Goal: Transaction & Acquisition: Purchase product/service

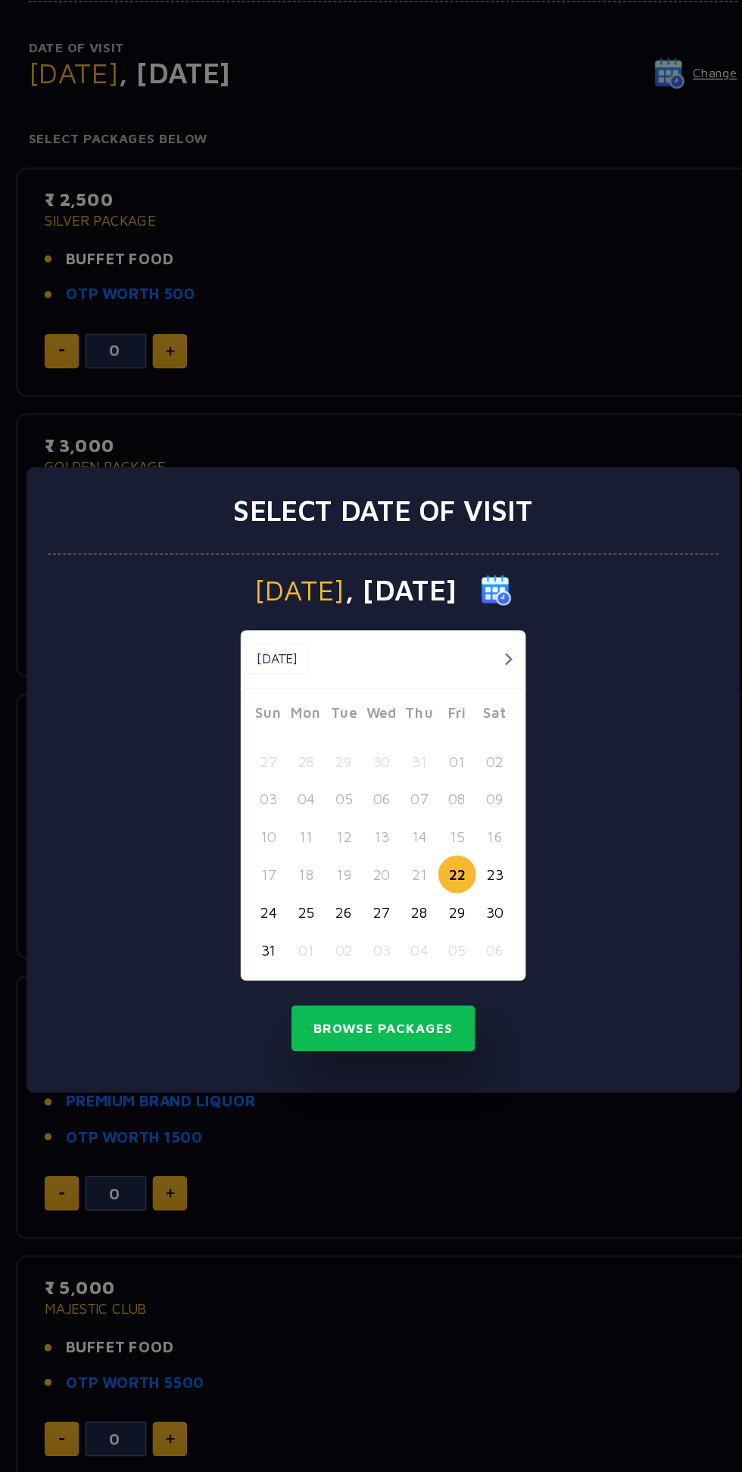
scroll to position [8, 0]
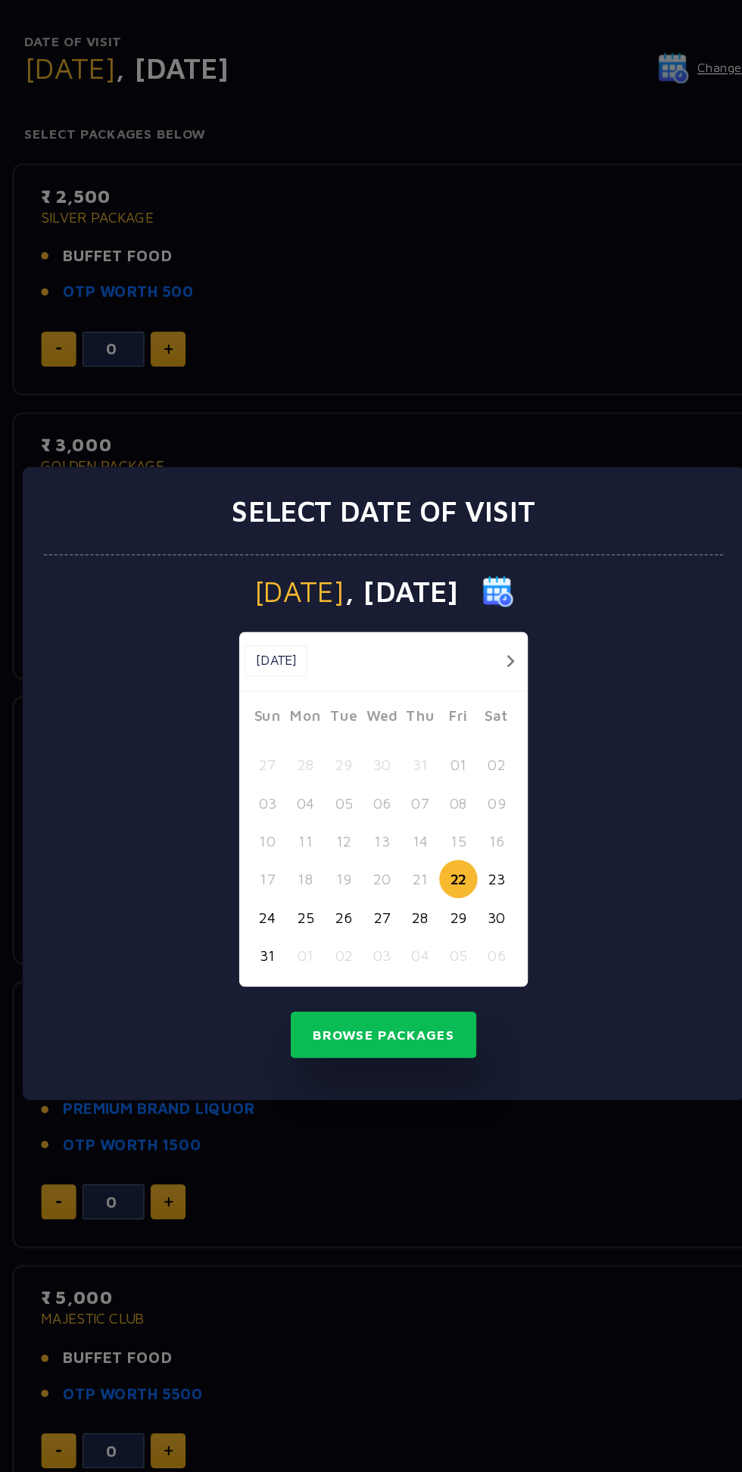
click at [426, 834] on button "29" at bounding box center [426, 834] width 28 height 28
click at [370, 917] on button "Browse Packages" at bounding box center [371, 920] width 136 height 35
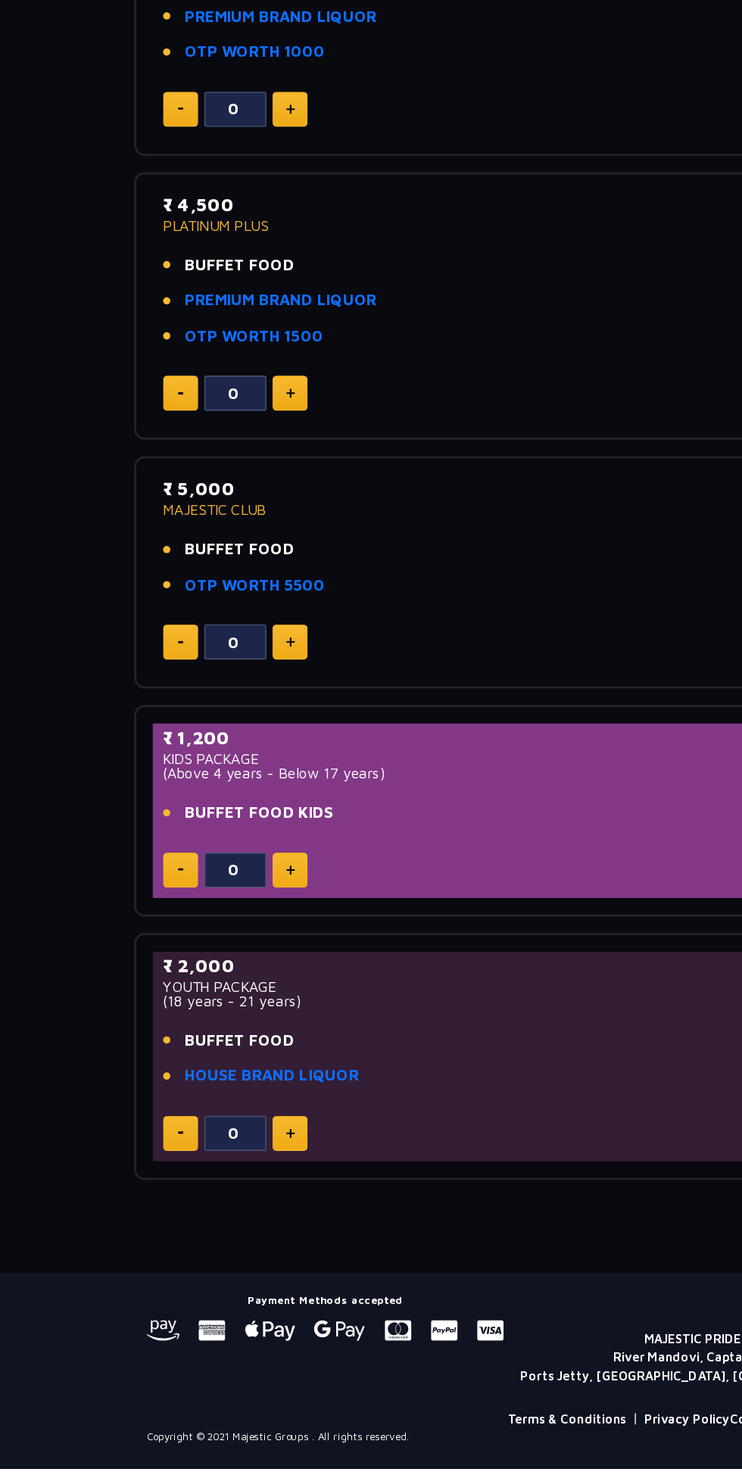
scroll to position [381, 0]
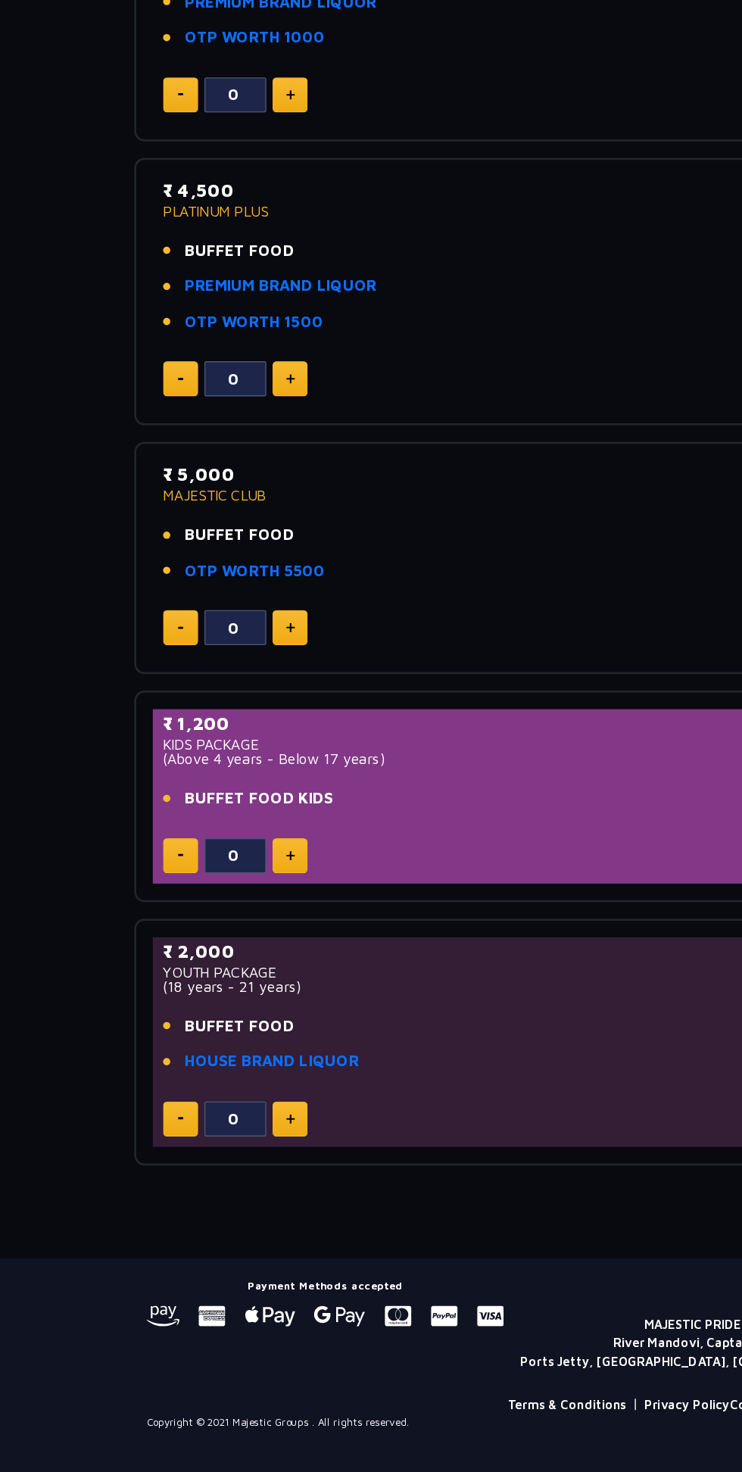
click at [212, 850] on img at bounding box center [213, 853] width 7 height 8
type input "1"
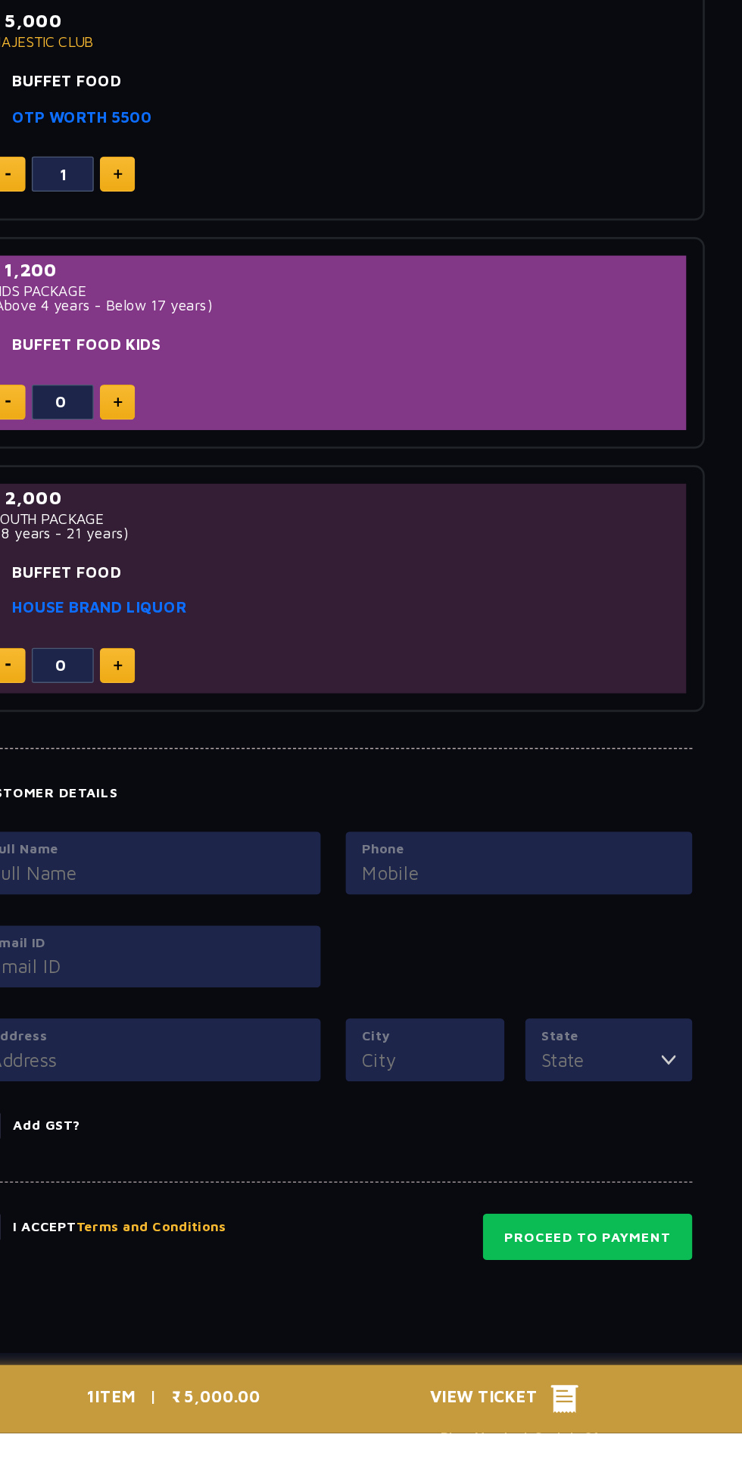
scroll to position [706, 0]
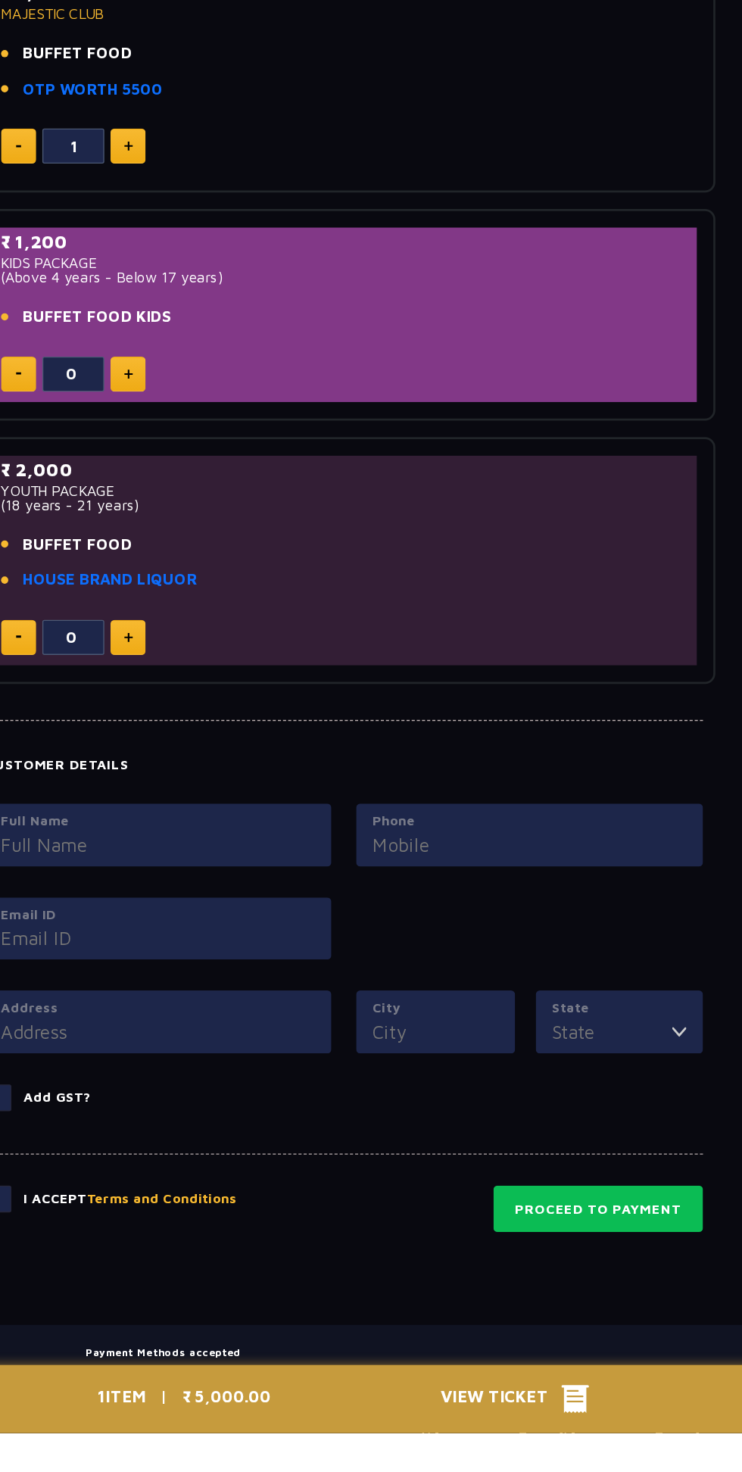
click at [484, 1471] on div "1 ITEM | ₹ 5,000.00 View Ticket" at bounding box center [371, 1447] width 379 height 50
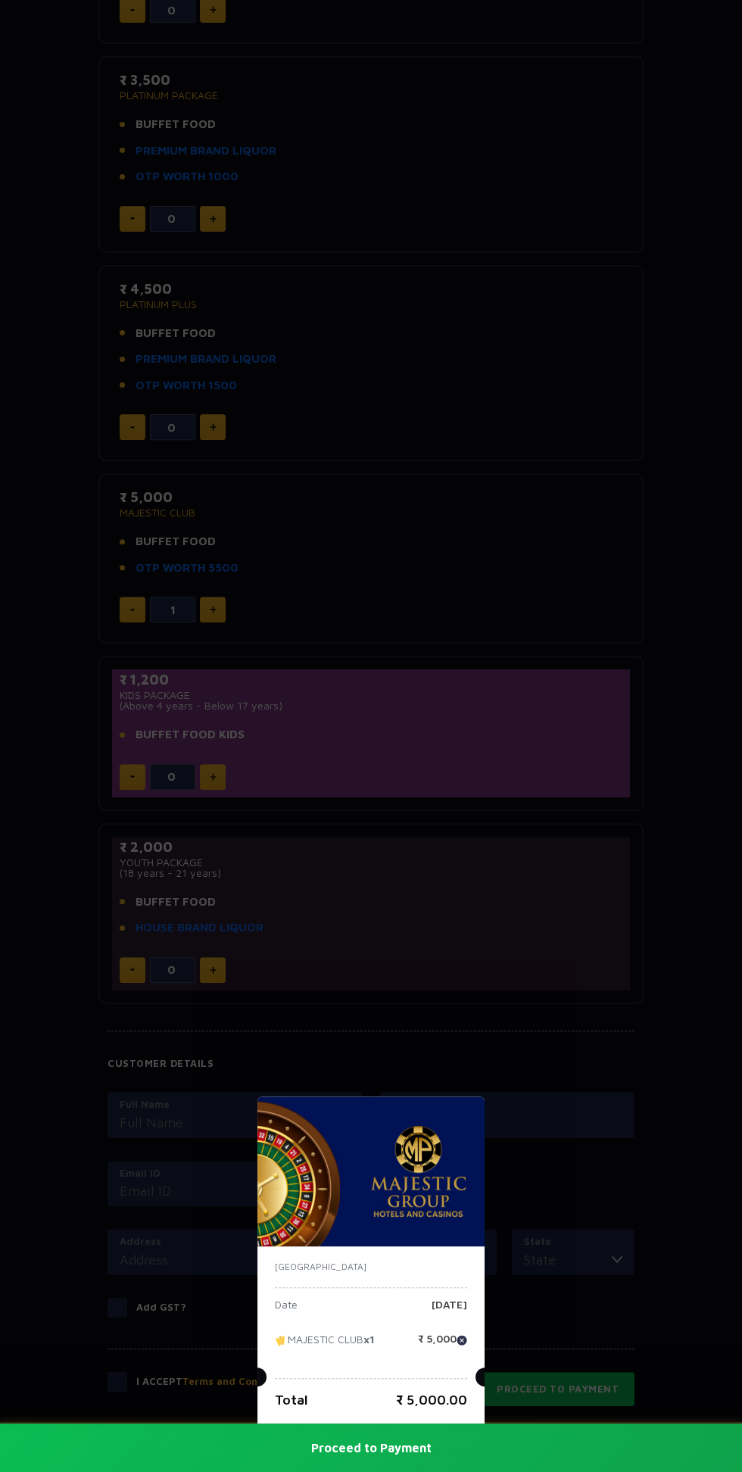
scroll to position [621, 0]
click at [569, 836] on div "India Date [DATE] MAJESTIC CLUB x1 ₹ 5,000 Total ₹ 5,000.00 Proceed to Payment" at bounding box center [371, 736] width 742 height 1472
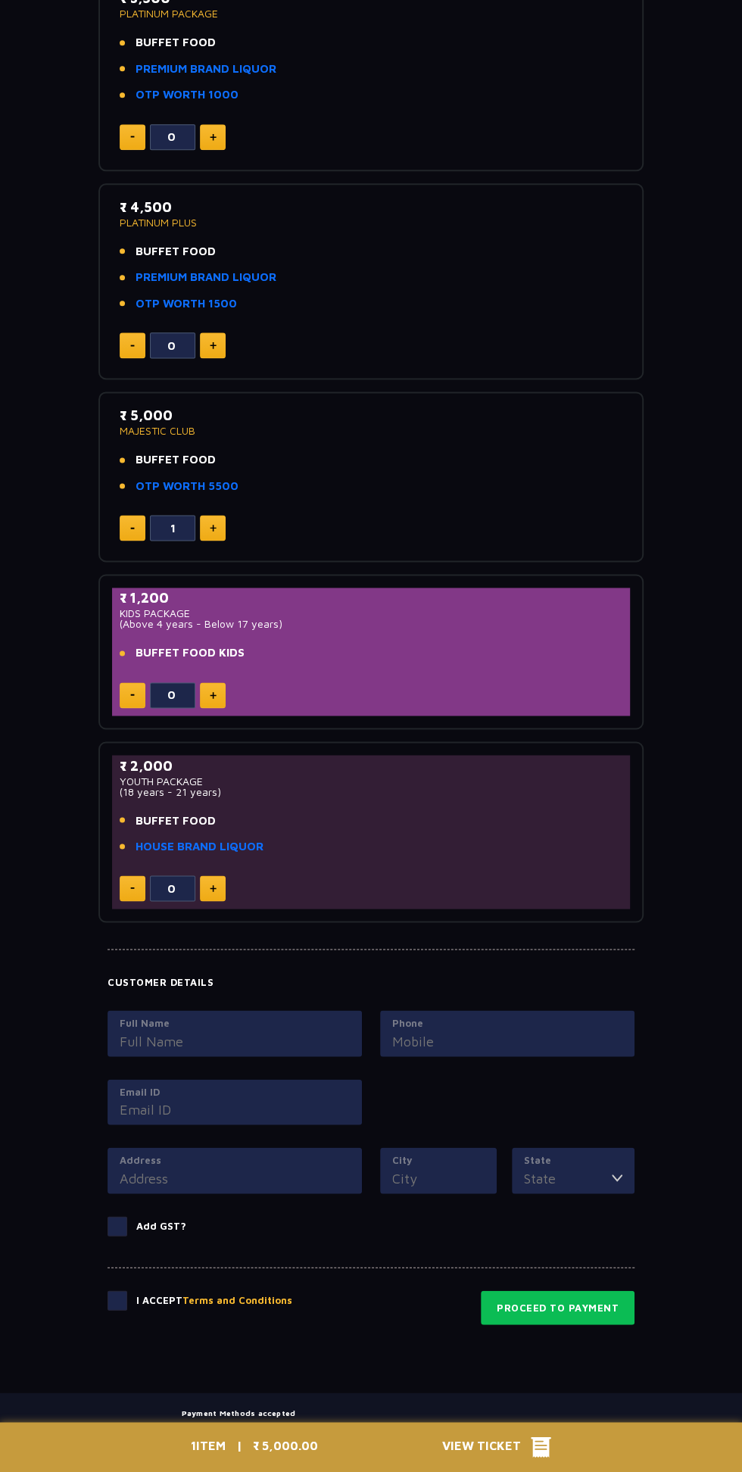
scroll to position [705, 0]
click at [202, 1016] on label "Full Name" at bounding box center [235, 1023] width 230 height 15
click at [202, 1031] on input "Full Name" at bounding box center [235, 1041] width 230 height 20
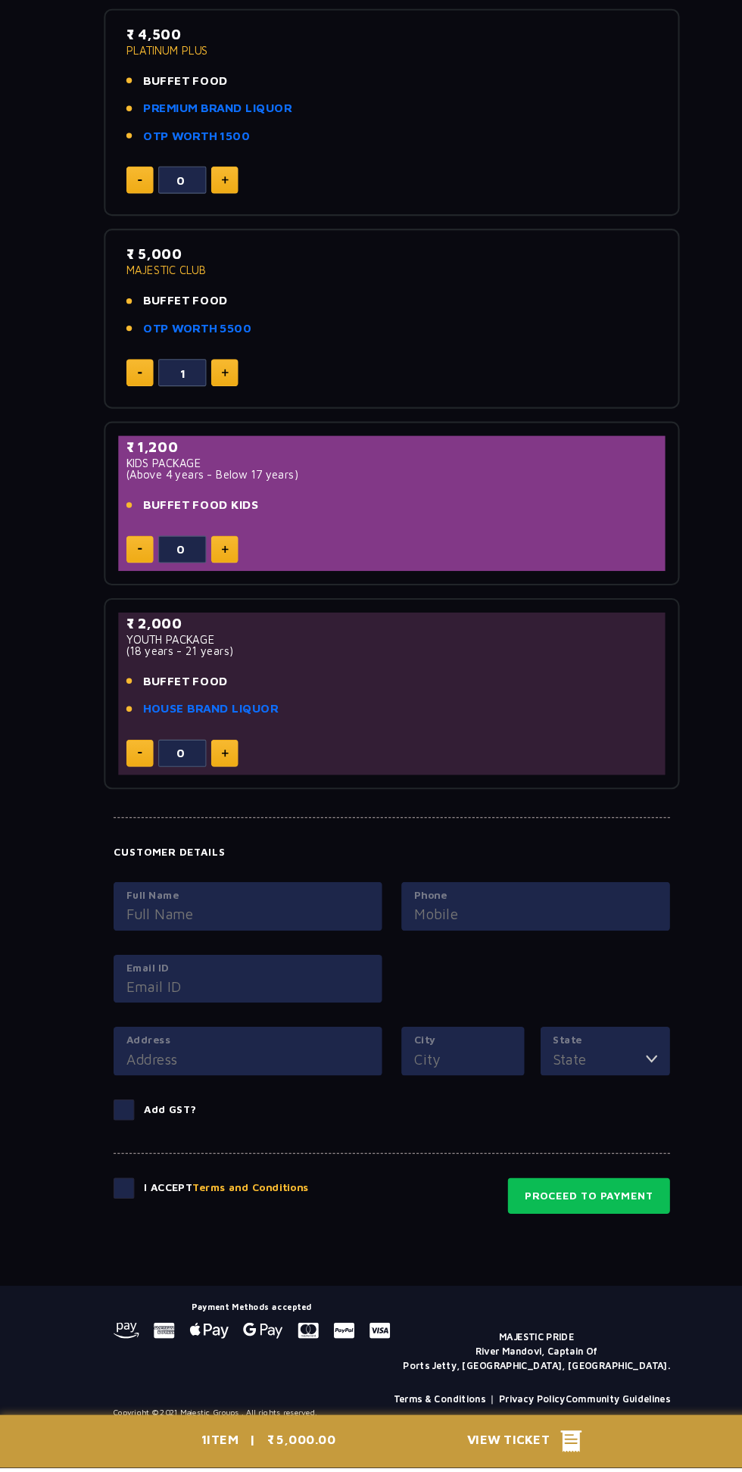
scroll to position [798, 0]
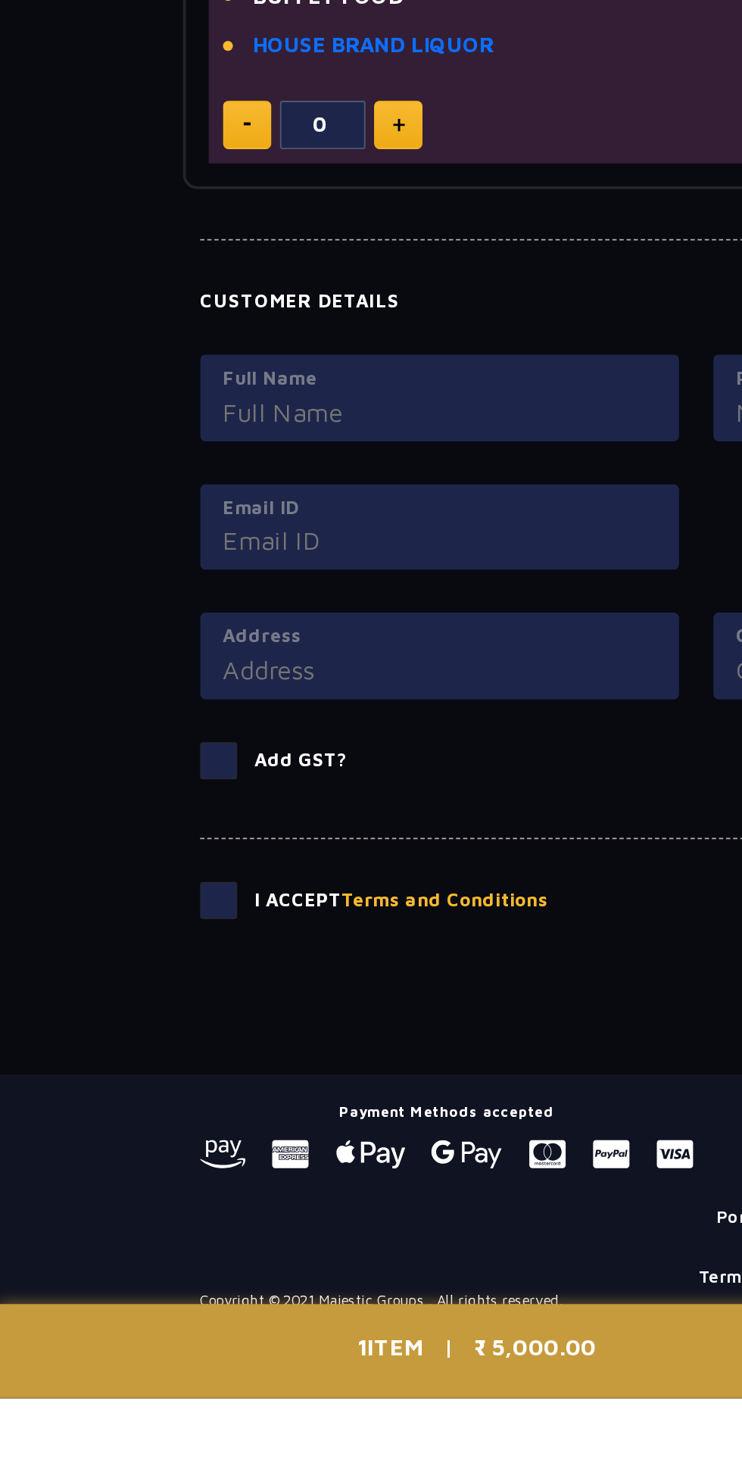
type input "B"
type input "[PERSON_NAME]"
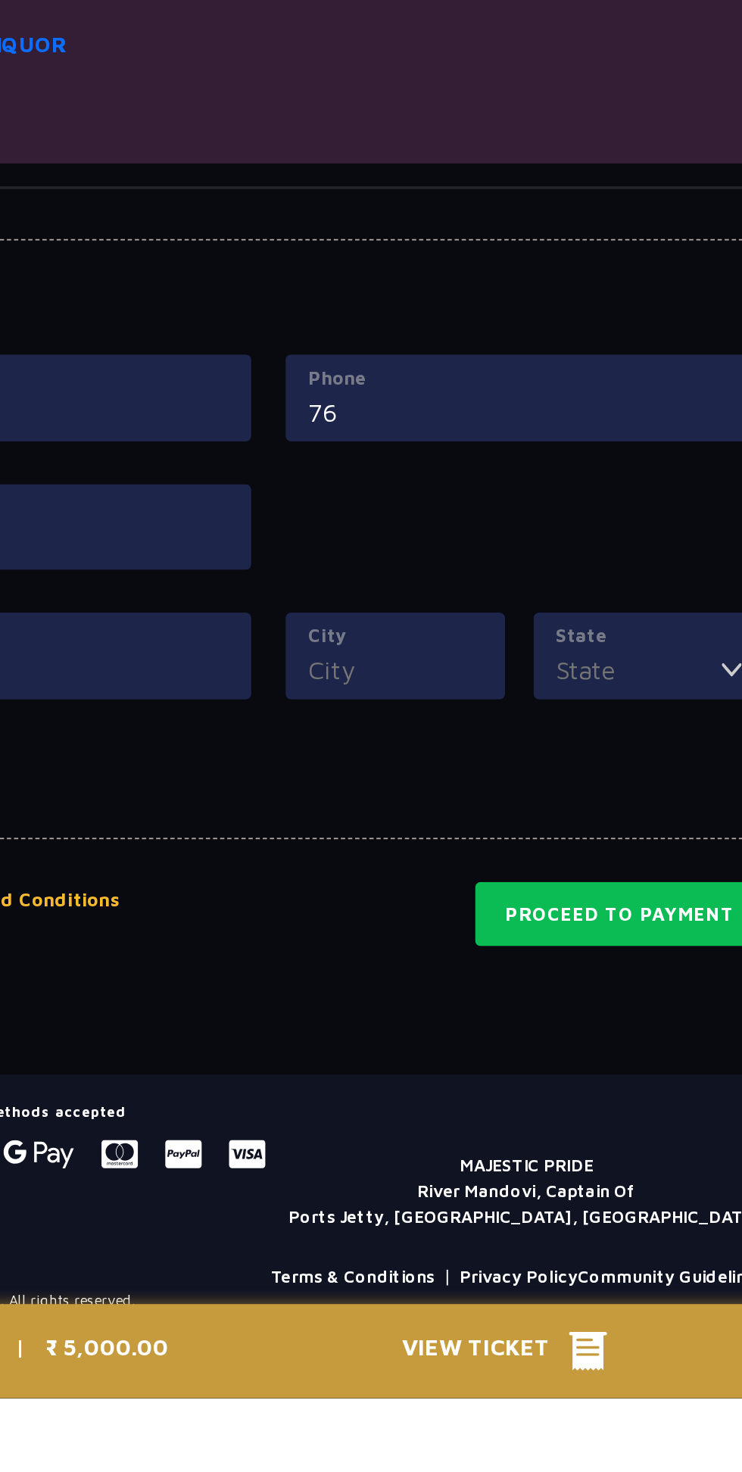
type input "7"
type input "7665765844"
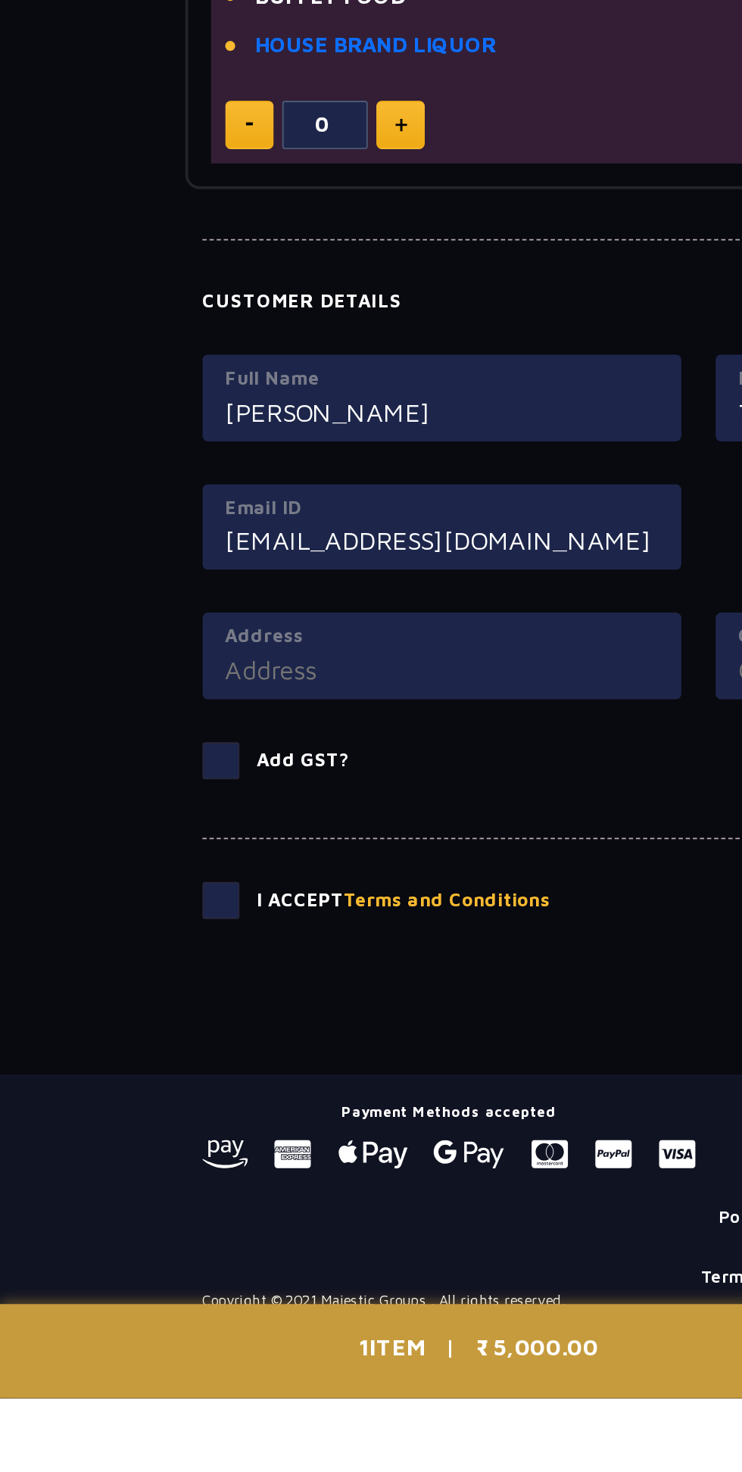
type input "[EMAIL_ADDRESS][DOMAIN_NAME]"
type input "Mapusa"
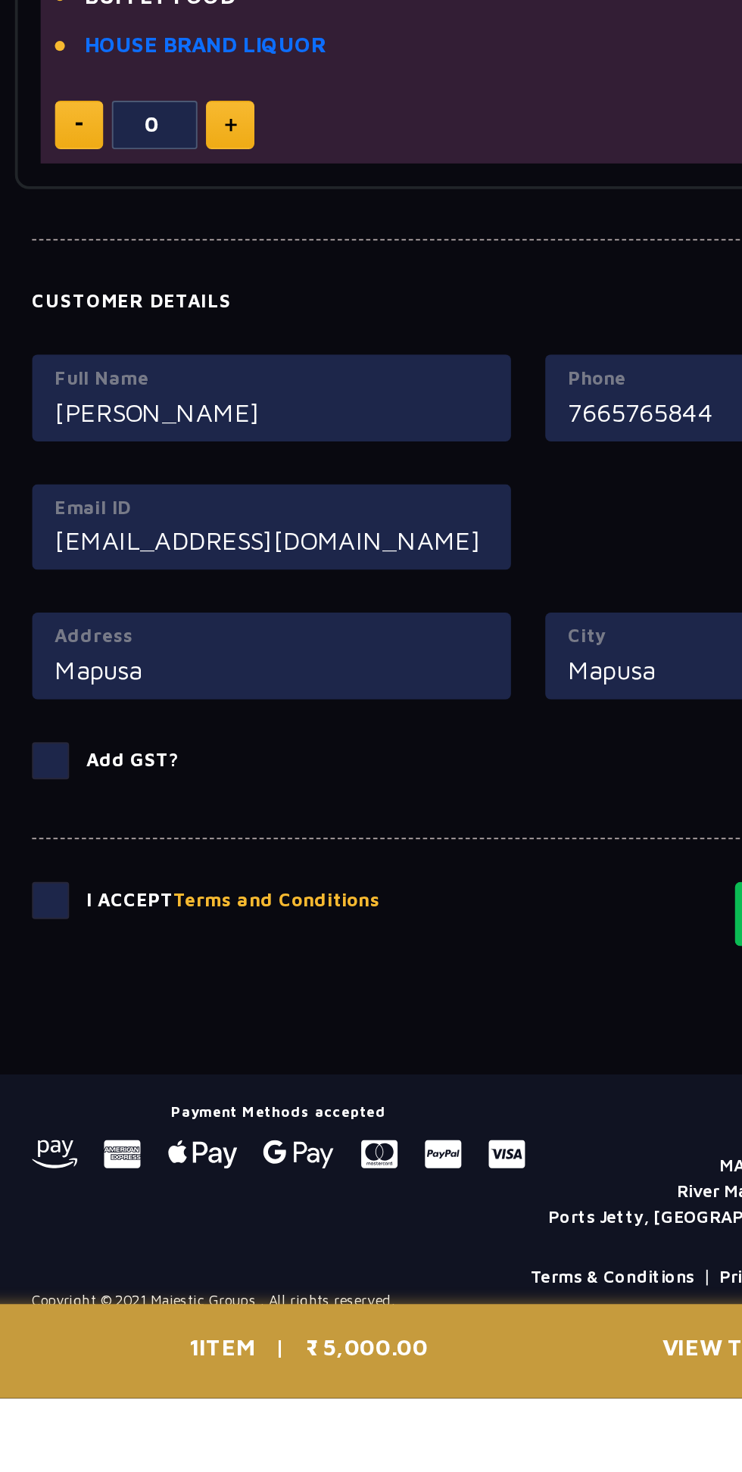
type input "Mapusa"
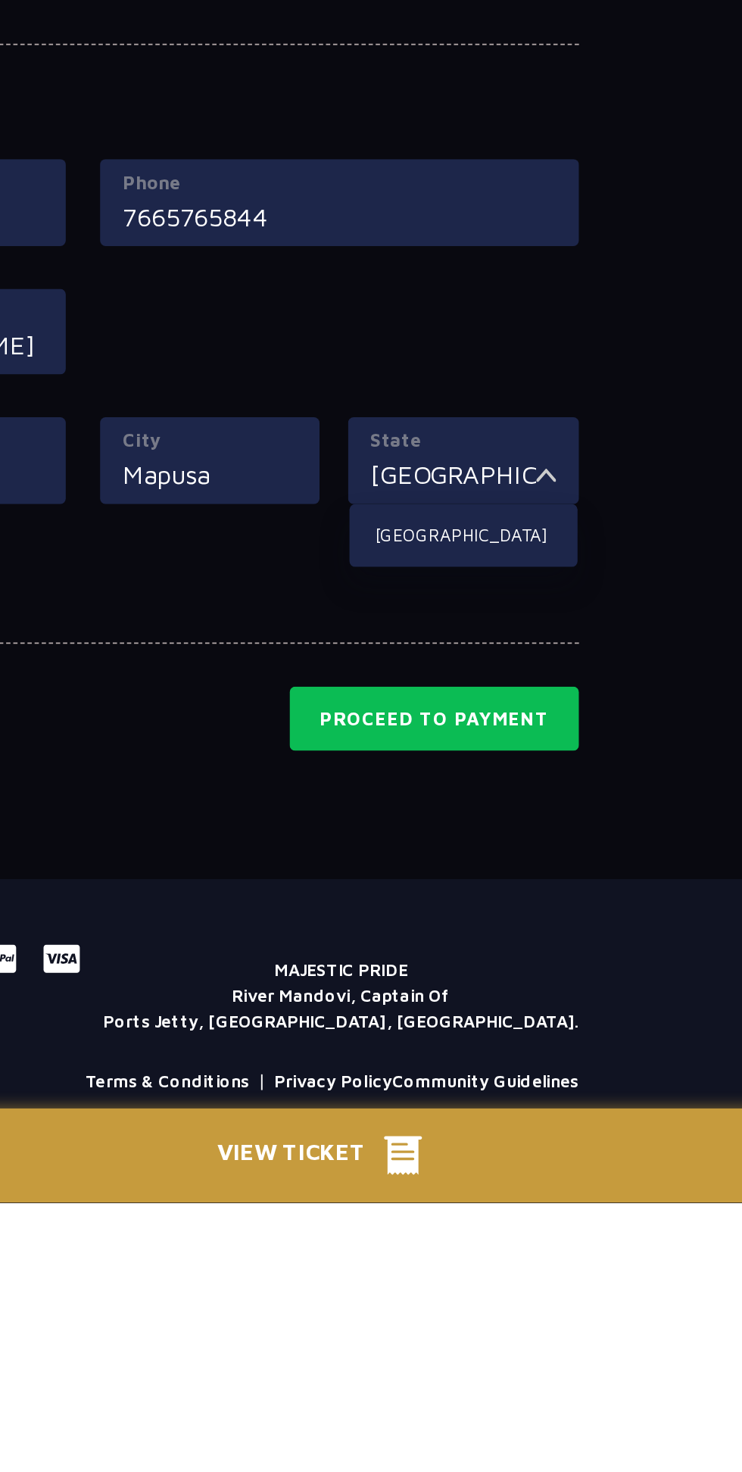
type input "[GEOGRAPHIC_DATA]"
click at [541, 1109] on li "[GEOGRAPHIC_DATA]" at bounding box center [573, 1118] width 121 height 20
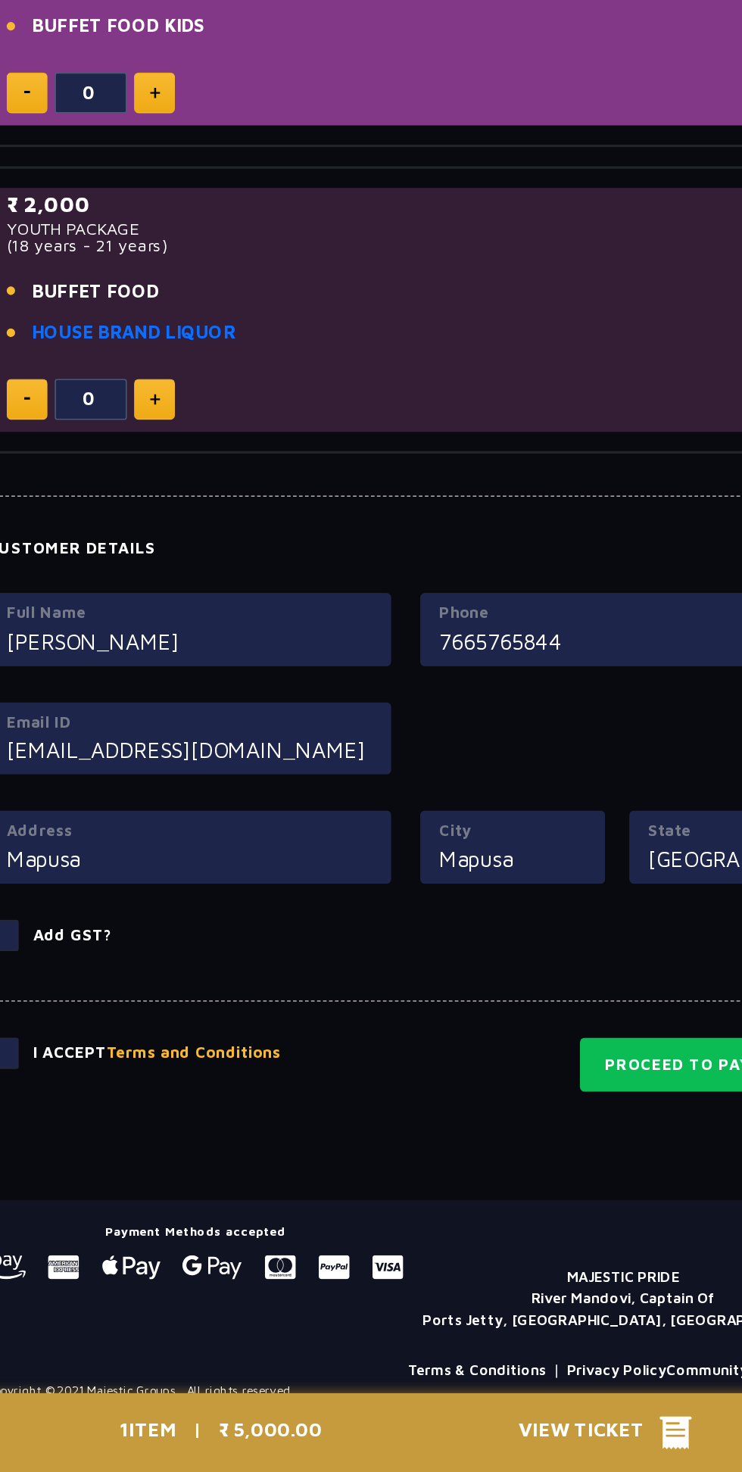
scroll to position [797, 0]
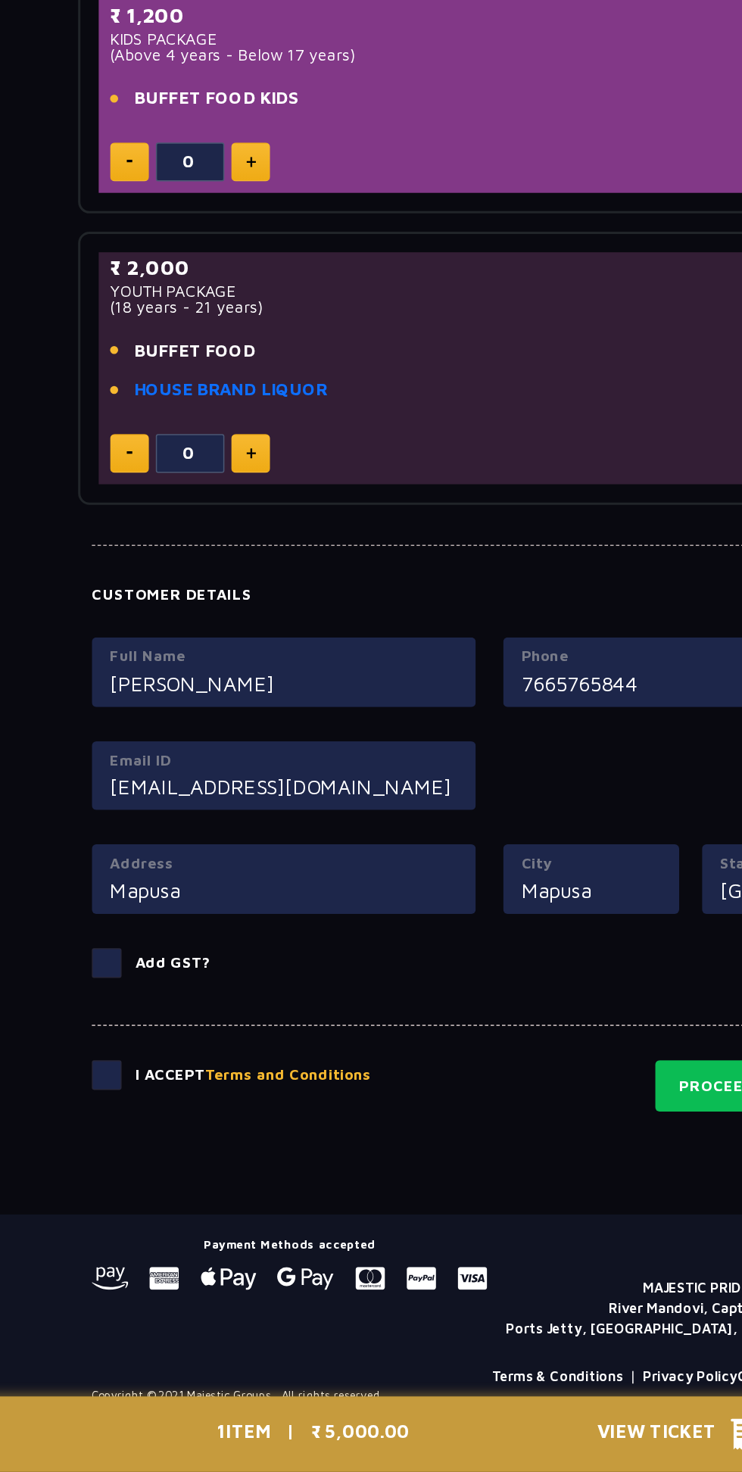
click at [126, 1137] on span at bounding box center [118, 1135] width 20 height 20
click at [0, 0] on input "Add GST?" at bounding box center [0, 0] width 0 height 0
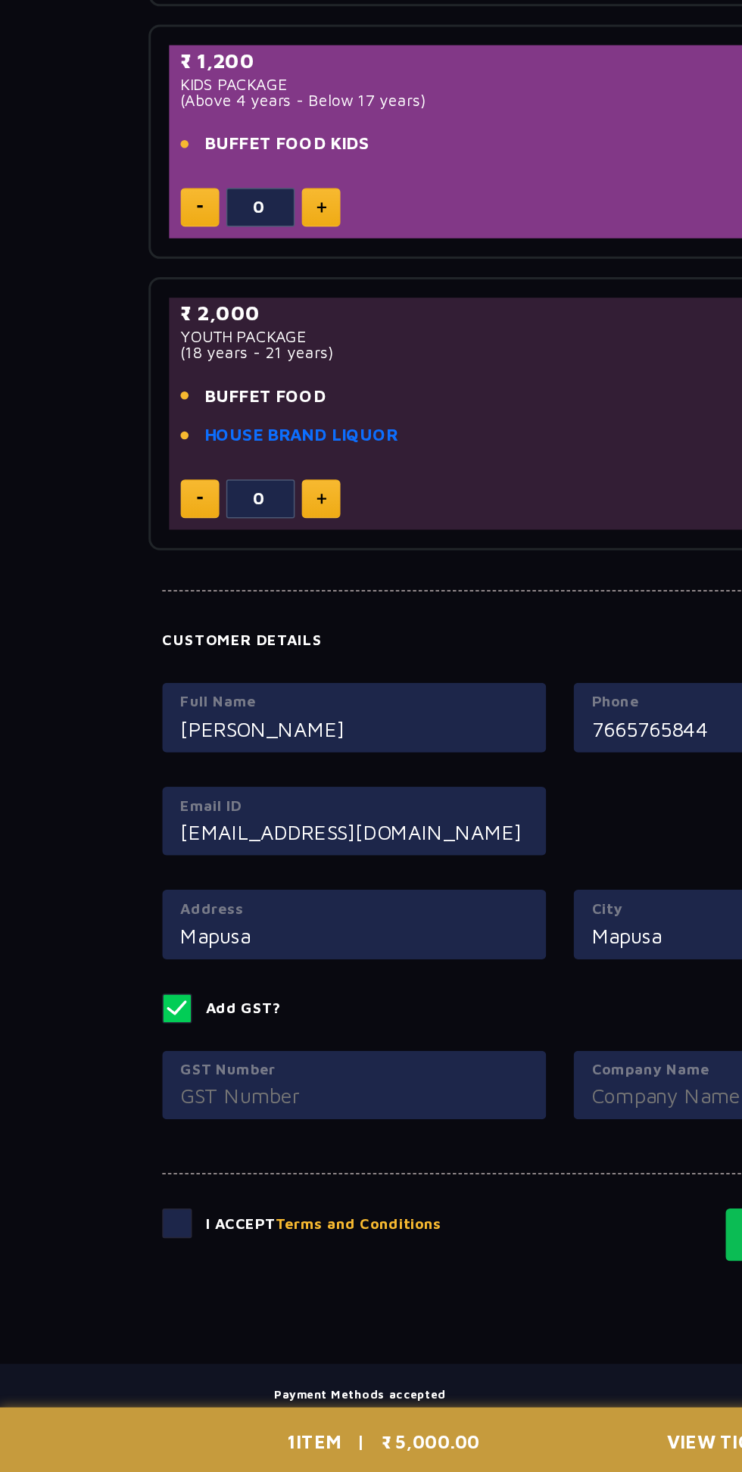
click at [120, 1153] on span at bounding box center [118, 1158] width 20 height 20
click at [0, 0] on input "Add GST?" at bounding box center [0, 0] width 0 height 0
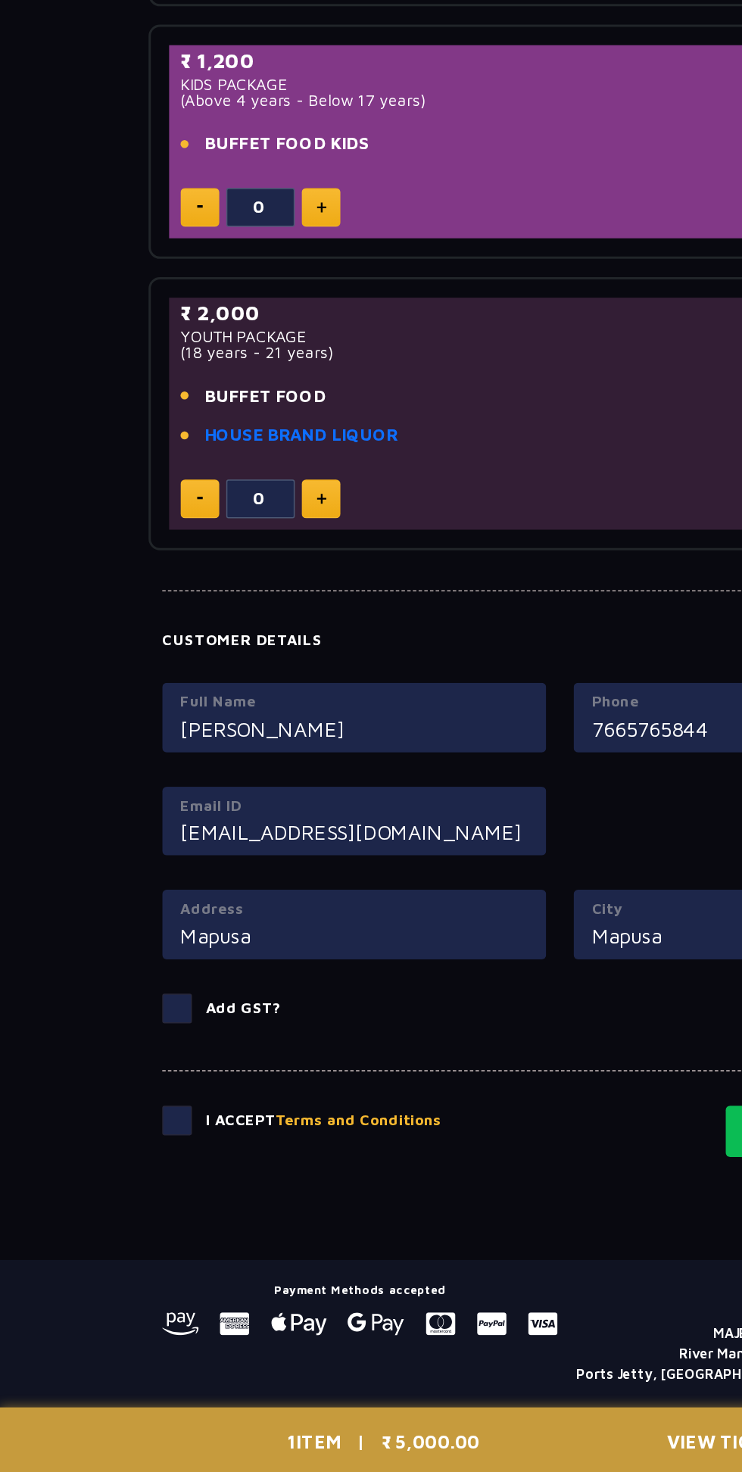
scroll to position [706, 0]
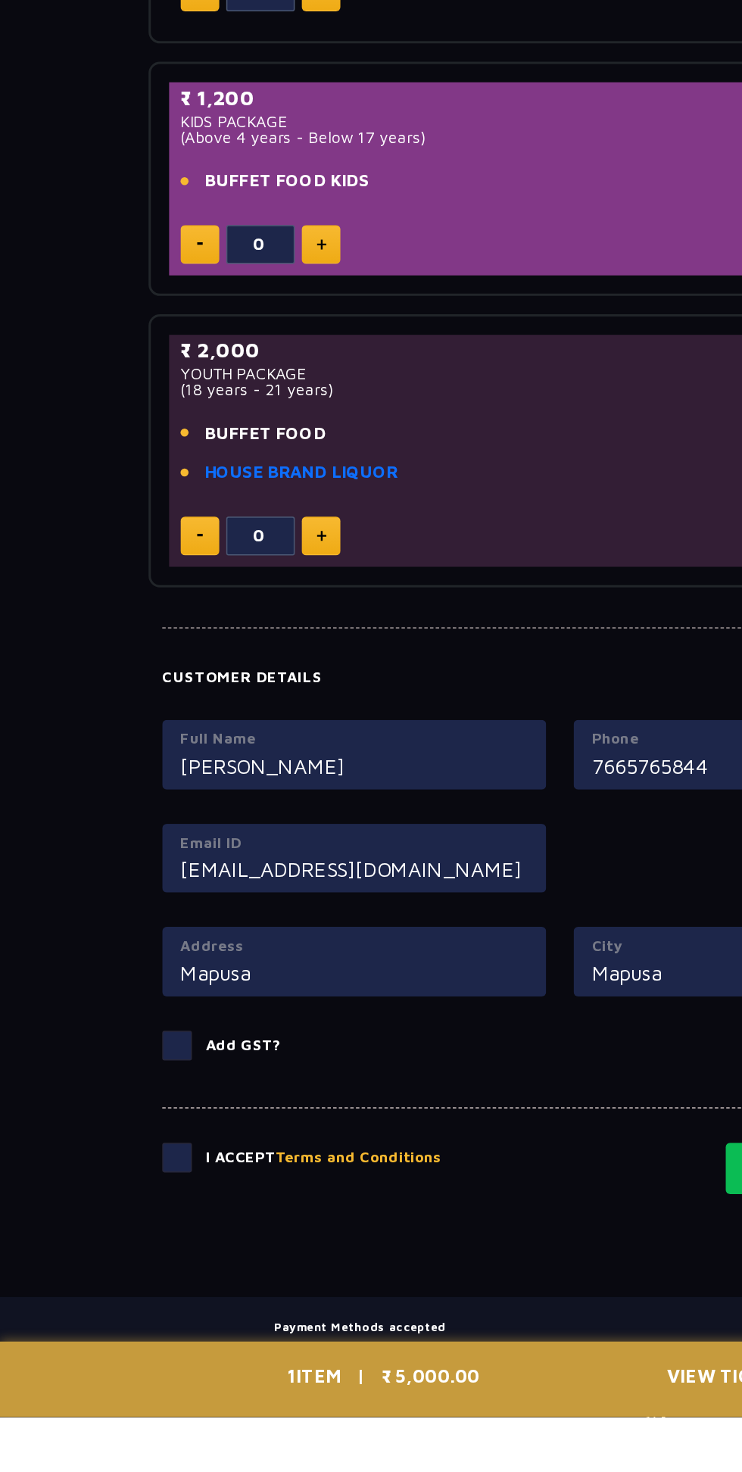
click at [116, 1293] on span at bounding box center [118, 1300] width 20 height 20
click at [0, 0] on input "checkbox" at bounding box center [0, 0] width 0 height 0
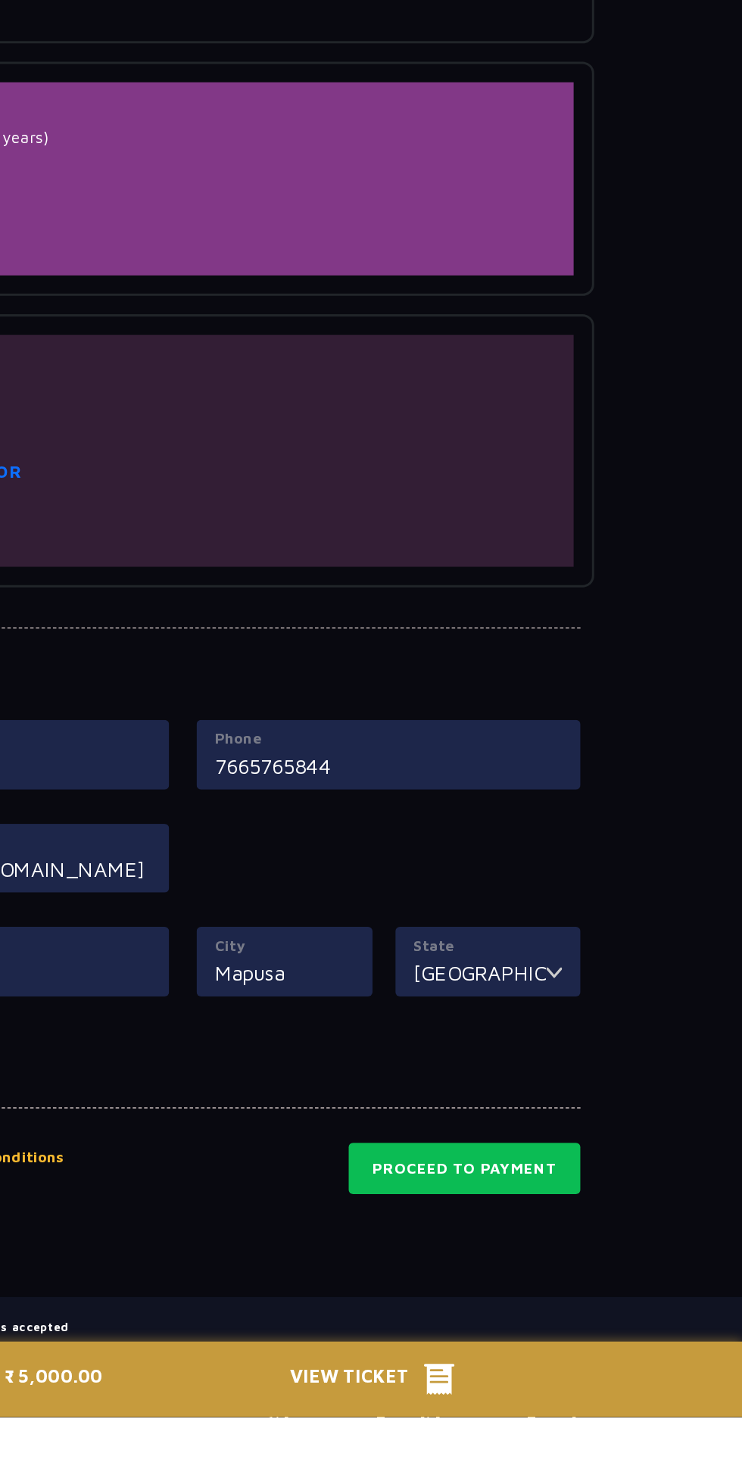
click at [574, 1301] on button "Proceed to Payment" at bounding box center [558, 1307] width 154 height 35
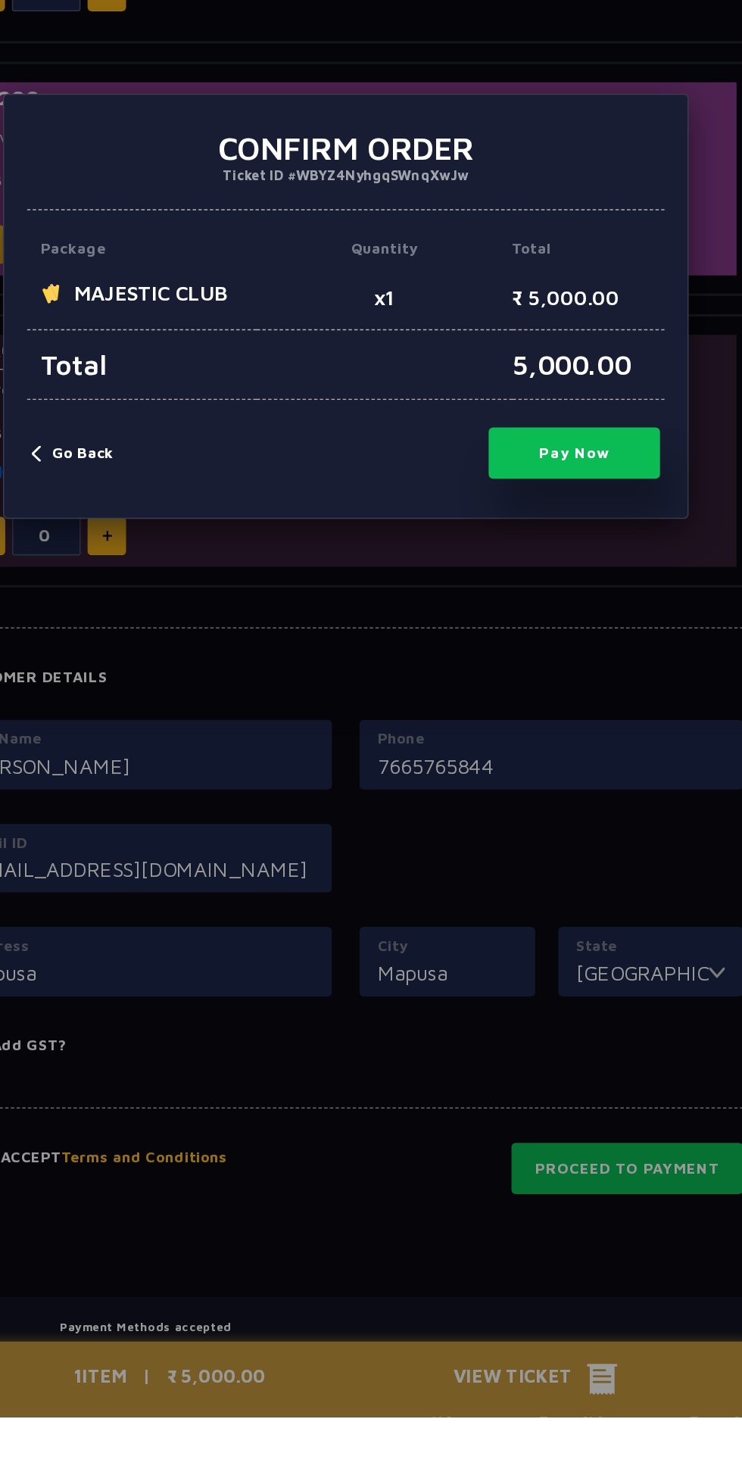
click at [549, 850] on button "Pay Now" at bounding box center [523, 833] width 114 height 34
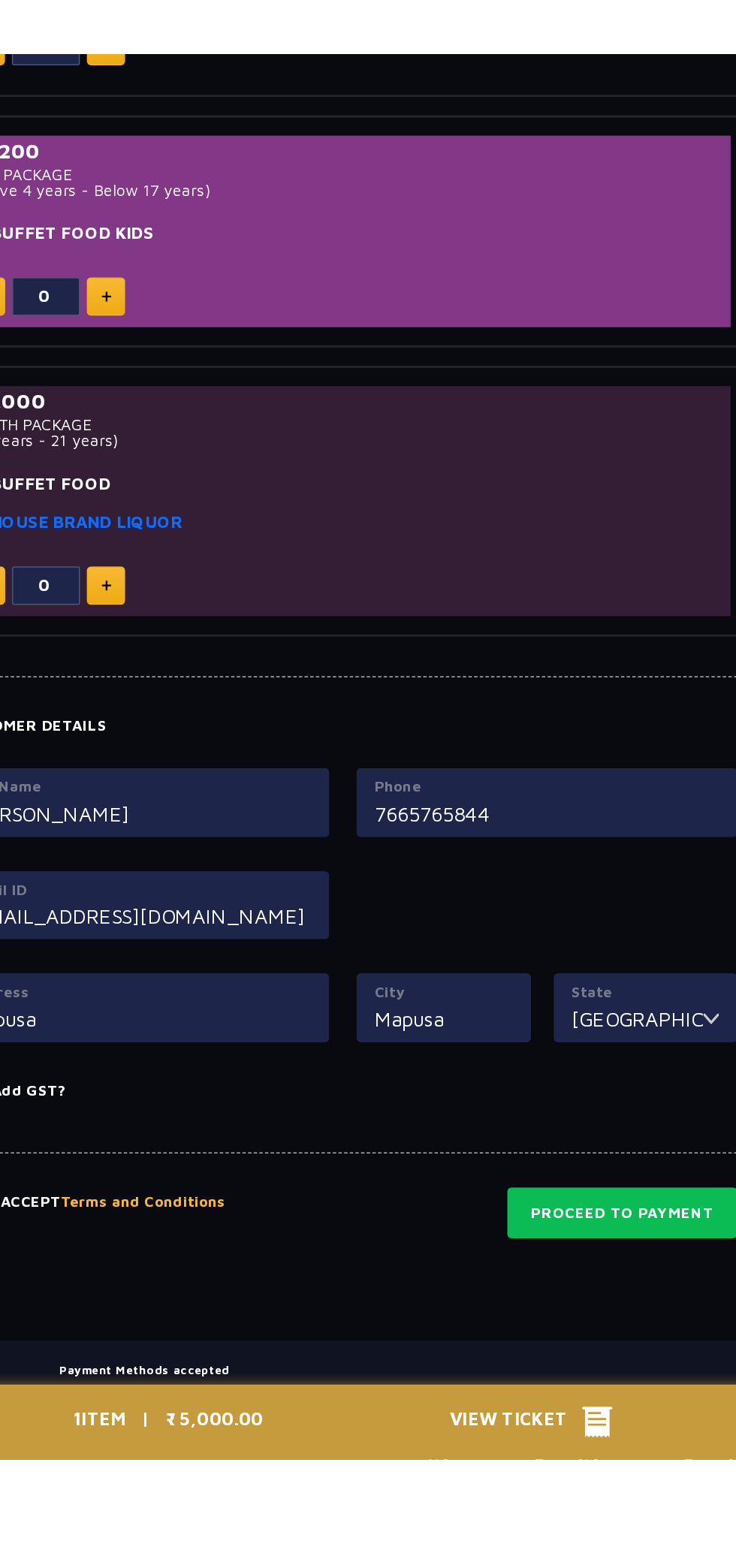
scroll to position [699, 0]
